Goal: Check status: Check status

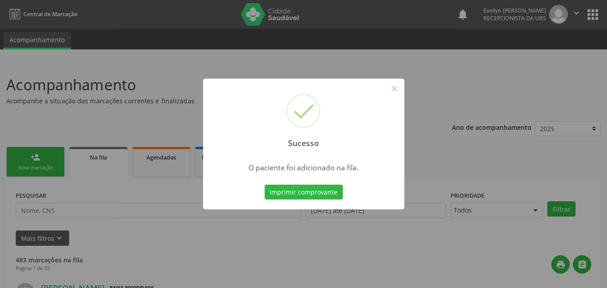
click at [394, 90] on button "×" at bounding box center [394, 88] width 15 height 15
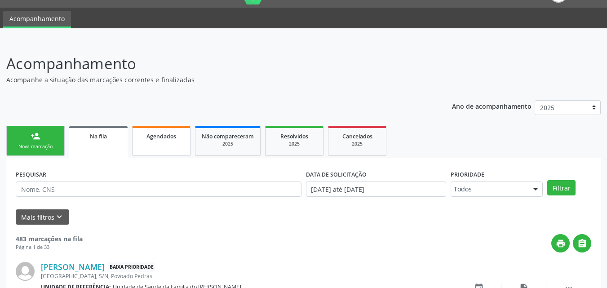
click at [168, 147] on link "Agendados" at bounding box center [161, 141] width 58 height 30
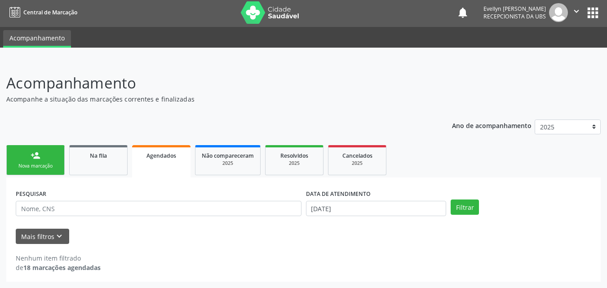
scroll to position [2, 0]
click at [390, 207] on input "[DATE]" at bounding box center [376, 208] width 141 height 15
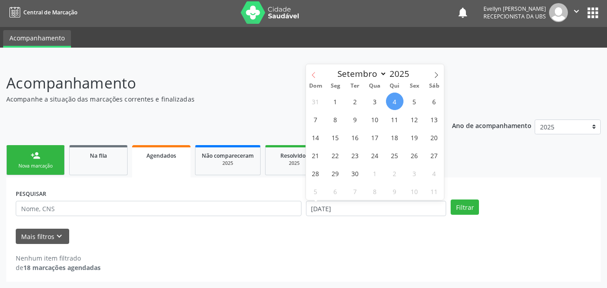
click at [314, 76] on icon at bounding box center [313, 75] width 6 height 6
click at [320, 78] on span at bounding box center [313, 71] width 15 height 15
select select "6"
click at [354, 99] on span "1" at bounding box center [355, 102] width 18 height 18
type input "[DATE]"
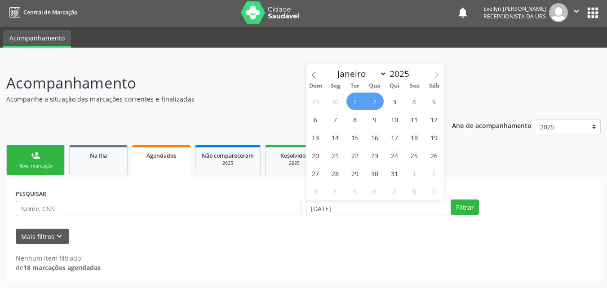
click at [438, 76] on icon at bounding box center [436, 75] width 6 height 6
select select "9"
click at [376, 103] on span "1" at bounding box center [375, 102] width 18 height 18
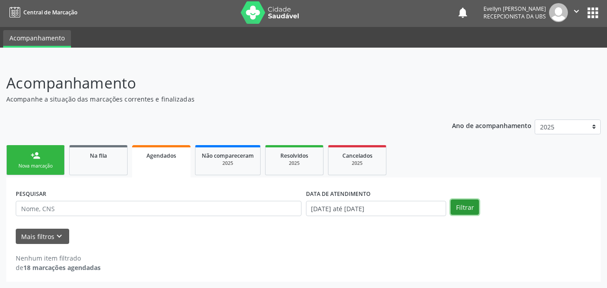
click at [460, 204] on button "Filtrar" at bounding box center [465, 206] width 28 height 15
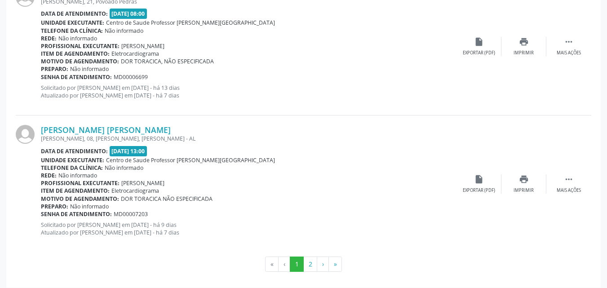
scroll to position [2085, 0]
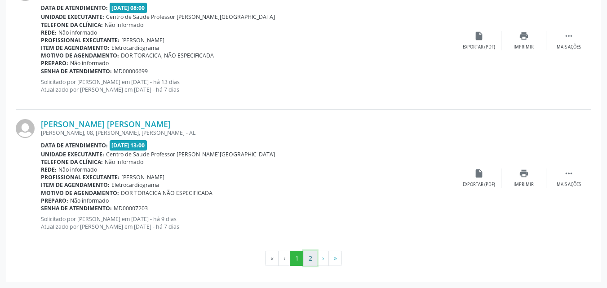
click at [311, 260] on button "2" at bounding box center [310, 258] width 14 height 15
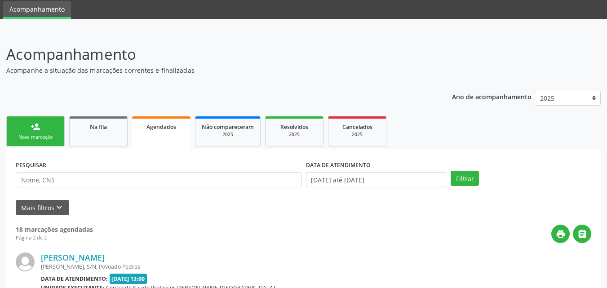
scroll to position [438, 0]
